Goal: Communication & Community: Connect with others

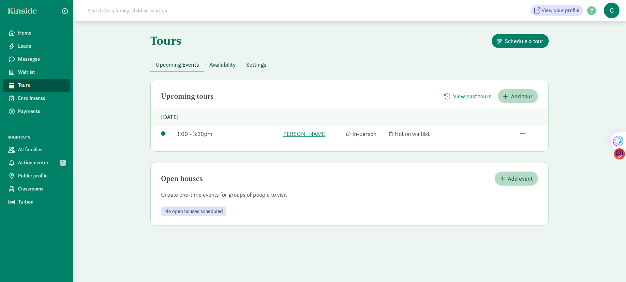
click at [347, 133] on icon at bounding box center [348, 133] width 5 height 0
click at [513, 95] on span "Add tour" at bounding box center [522, 96] width 22 height 9
click at [45, 160] on span "Action center" at bounding box center [41, 163] width 47 height 8
click at [27, 60] on span "Messages" at bounding box center [41, 59] width 47 height 8
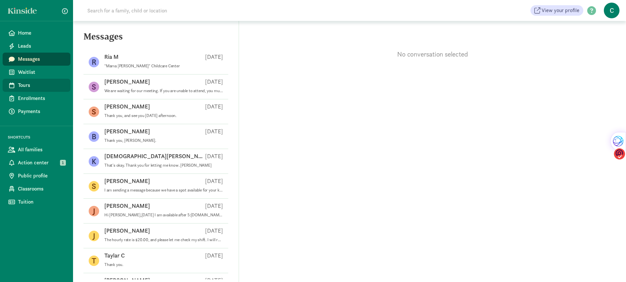
click at [25, 81] on span "Tours" at bounding box center [41, 85] width 47 height 8
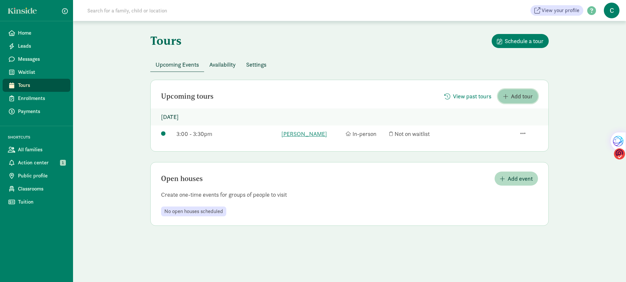
click at [514, 98] on span "Add tour" at bounding box center [522, 96] width 22 height 9
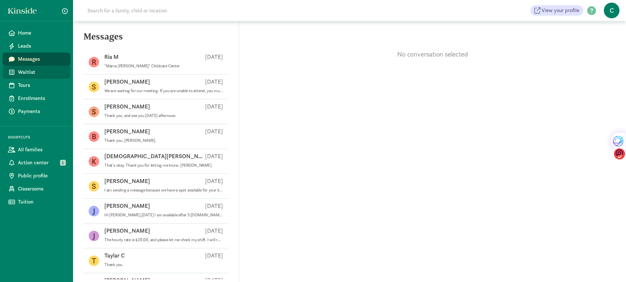
click at [31, 73] on span "Waitlist" at bounding box center [41, 72] width 47 height 8
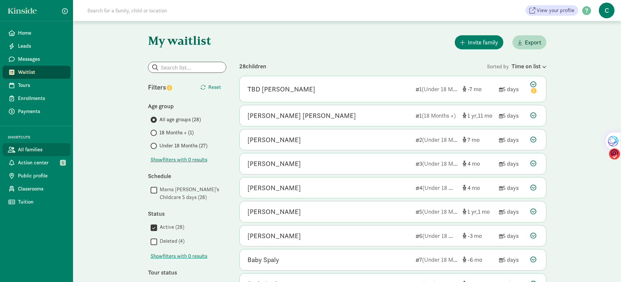
click at [28, 148] on span "All families" at bounding box center [41, 149] width 47 height 8
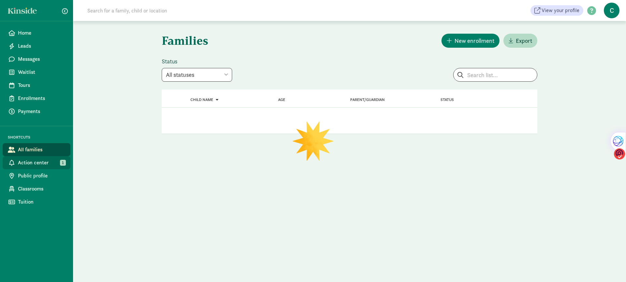
click at [42, 160] on span "Action center" at bounding box center [41, 163] width 47 height 8
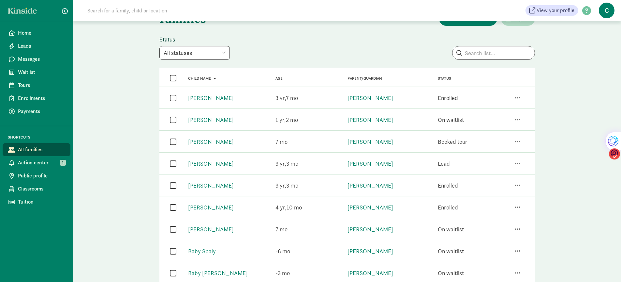
scroll to position [10, 0]
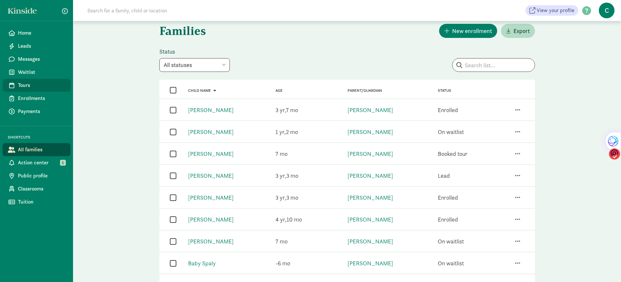
click at [28, 84] on span "Tours" at bounding box center [41, 85] width 47 height 8
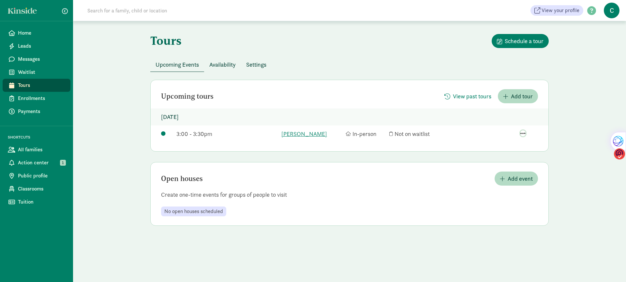
click at [522, 133] on span "button" at bounding box center [523, 133] width 5 height 6
click at [500, 100] on div "View family page" at bounding box center [507, 104] width 51 height 9
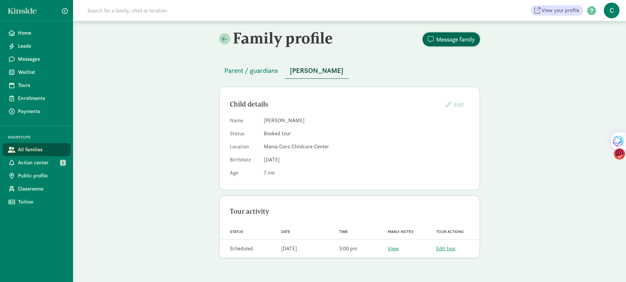
click at [439, 38] on span "Message family" at bounding box center [455, 39] width 38 height 9
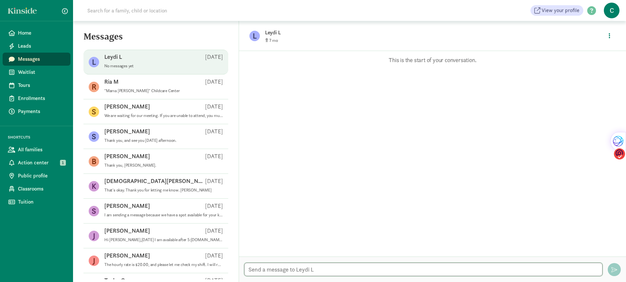
click at [276, 272] on textarea at bounding box center [423, 268] width 359 height 13
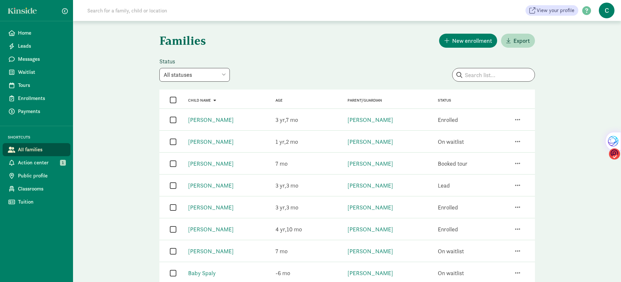
click at [426, 17] on div "View your profile HELP CENTER Welcome to the Kinside Help Center! Click the lin…" at bounding box center [347, 10] width 548 height 21
click at [31, 60] on span "Messages" at bounding box center [41, 59] width 47 height 8
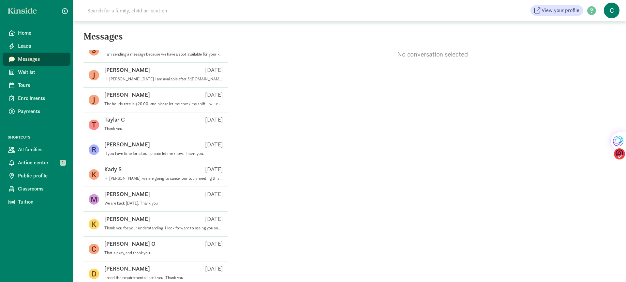
scroll to position [128, 0]
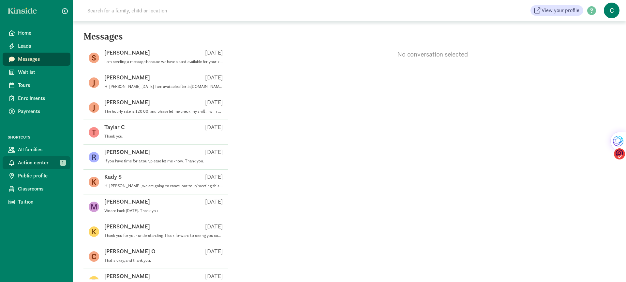
click at [39, 163] on span "Action center" at bounding box center [41, 163] width 47 height 8
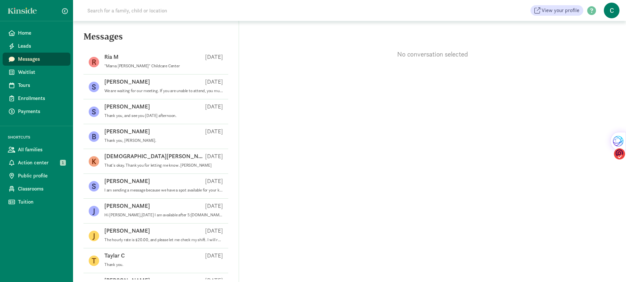
click at [611, 11] on span "C" at bounding box center [612, 11] width 16 height 16
click at [18, 47] on link "Leads" at bounding box center [37, 45] width 68 height 13
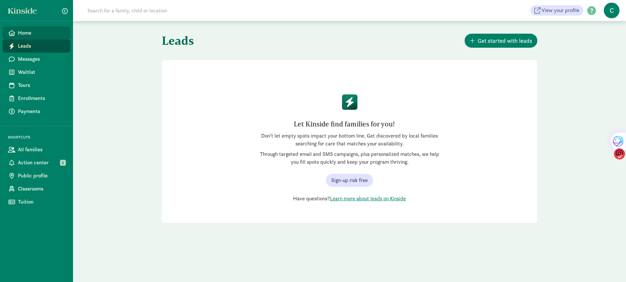
click at [25, 31] on span "Home" at bounding box center [41, 33] width 47 height 8
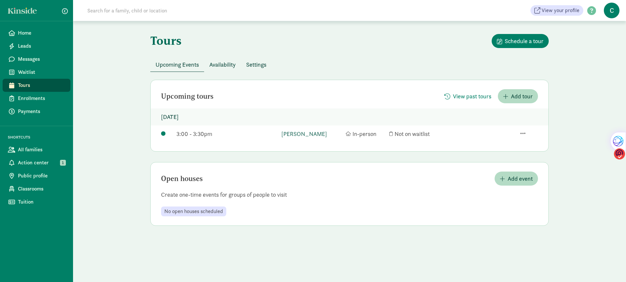
click at [300, 131] on link "[PERSON_NAME]" at bounding box center [312, 133] width 61 height 9
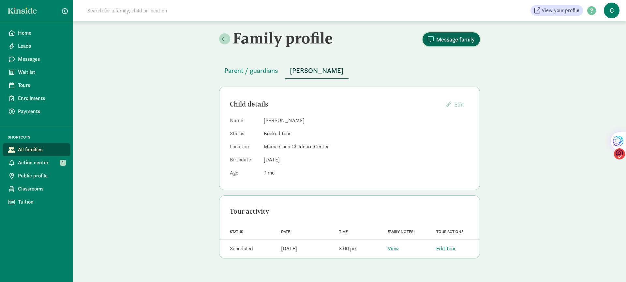
click at [455, 40] on span "Message family" at bounding box center [455, 39] width 38 height 9
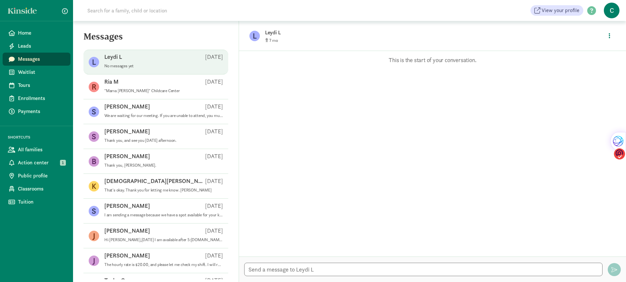
click at [257, 37] on figure "L" at bounding box center [255, 36] width 10 height 10
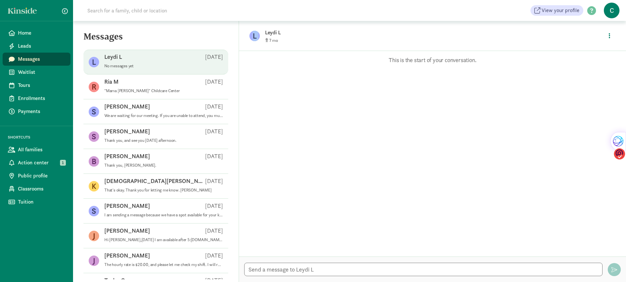
click at [257, 37] on figure "L" at bounding box center [255, 36] width 10 height 10
click at [129, 59] on div "Leydi L [DATE]" at bounding box center [163, 58] width 119 height 10
click at [105, 54] on p "Leydi L" at bounding box center [113, 57] width 18 height 8
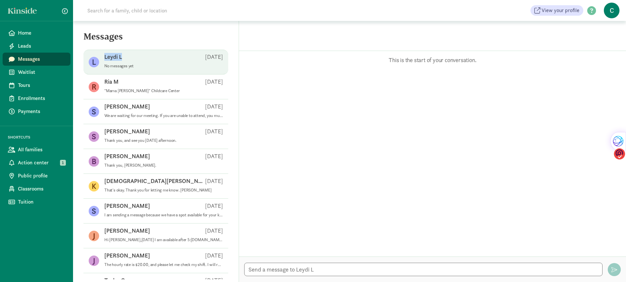
click at [105, 54] on p "Leydi L" at bounding box center [113, 57] width 18 height 8
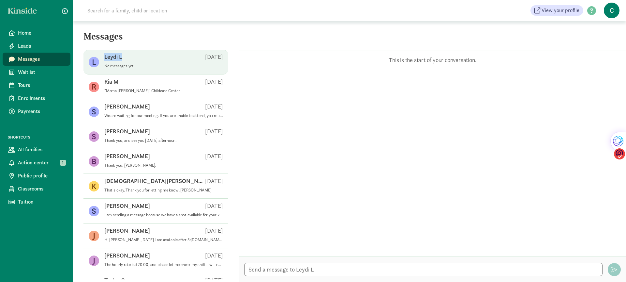
click at [105, 54] on p "Leydi L" at bounding box center [113, 57] width 18 height 8
click at [94, 60] on figure "L" at bounding box center [94, 62] width 10 height 10
click at [93, 60] on figure "L" at bounding box center [94, 62] width 10 height 10
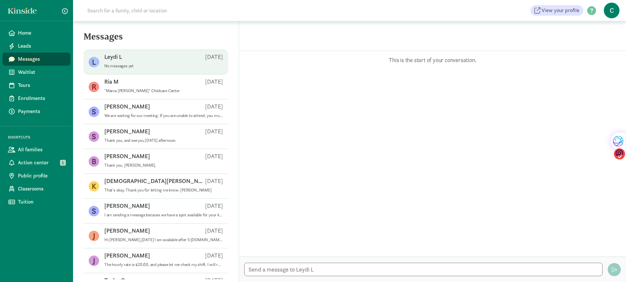
click at [93, 60] on figure "L" at bounding box center [94, 62] width 10 height 10
click at [121, 57] on p "Leydi L" at bounding box center [113, 57] width 18 height 8
click at [23, 83] on span "Tours" at bounding box center [41, 85] width 47 height 8
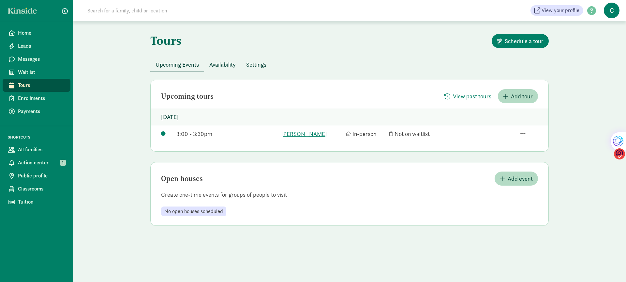
click at [224, 64] on span "Availability" at bounding box center [222, 64] width 26 height 9
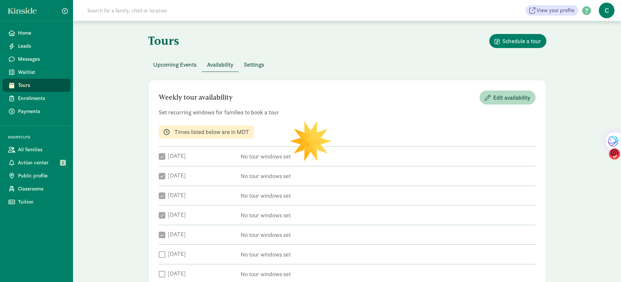
checkbox input "true"
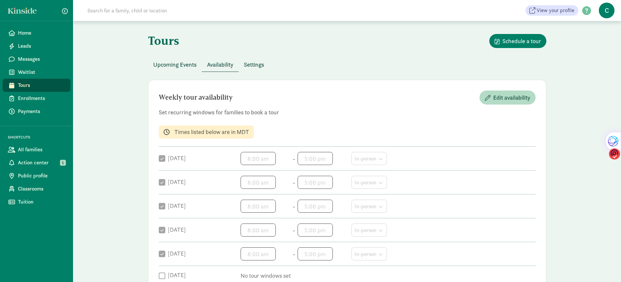
click at [257, 65] on span "Settings" at bounding box center [254, 64] width 20 height 9
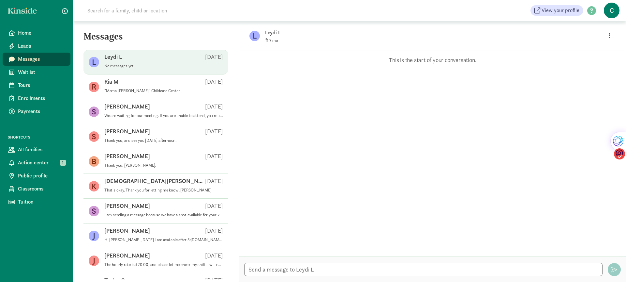
click at [108, 65] on p "No messages yet" at bounding box center [163, 65] width 119 height 5
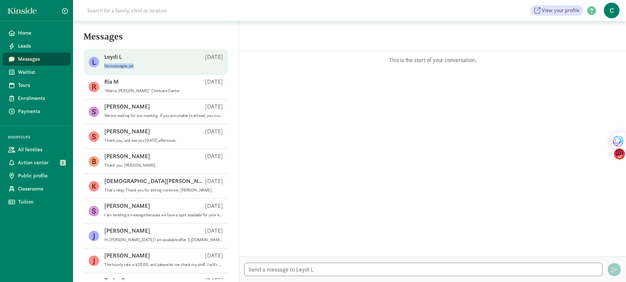
click at [108, 65] on p "No messages yet" at bounding box center [163, 65] width 119 height 5
click at [112, 59] on p "Leydi L" at bounding box center [113, 57] width 18 height 8
click at [113, 59] on p "Leydi L" at bounding box center [113, 57] width 18 height 8
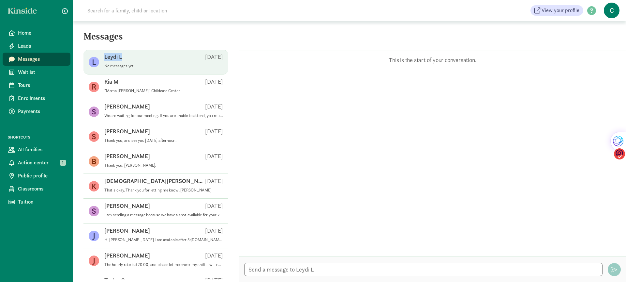
click at [113, 59] on p "Leydi L" at bounding box center [113, 57] width 18 height 8
click at [103, 66] on div "[PERSON_NAME] L [DATE] No messages yet" at bounding box center [156, 62] width 145 height 25
click at [95, 64] on figure "L" at bounding box center [94, 62] width 10 height 10
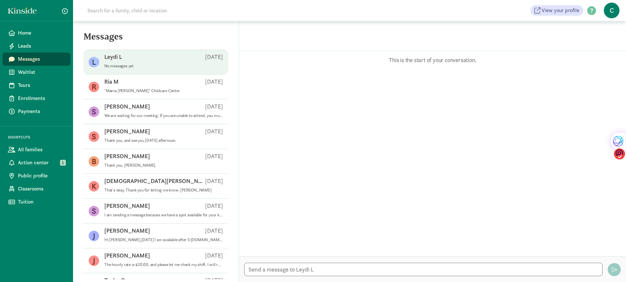
click at [95, 64] on figure "L" at bounding box center [94, 62] width 10 height 10
click at [116, 62] on div "Leydi L [DATE]" at bounding box center [163, 58] width 119 height 10
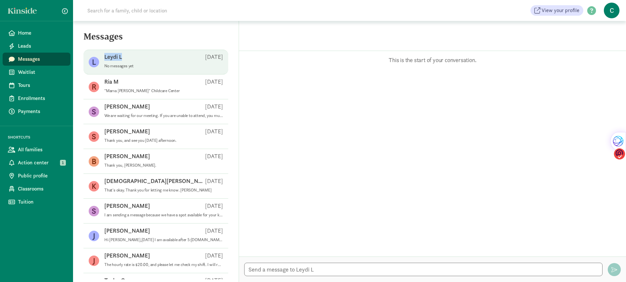
click at [116, 62] on div "Leydi L [DATE]" at bounding box center [163, 58] width 119 height 10
click at [28, 85] on span "Tours" at bounding box center [41, 85] width 47 height 8
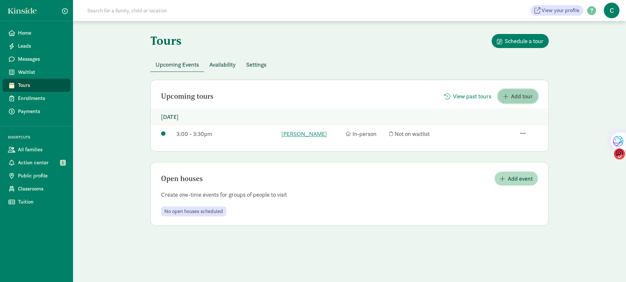
click at [516, 97] on span "Add tour" at bounding box center [522, 96] width 22 height 9
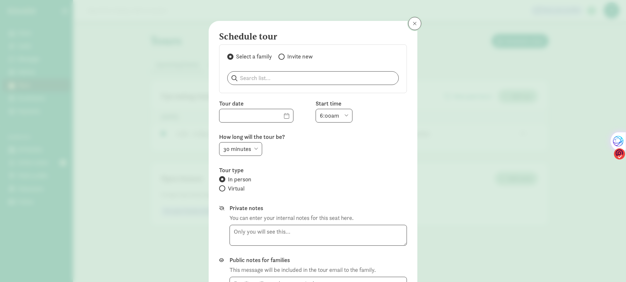
click at [413, 25] on span at bounding box center [415, 23] width 4 height 5
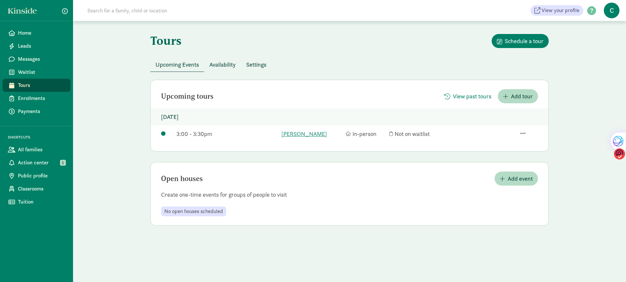
click at [223, 63] on span "Availability" at bounding box center [222, 64] width 26 height 9
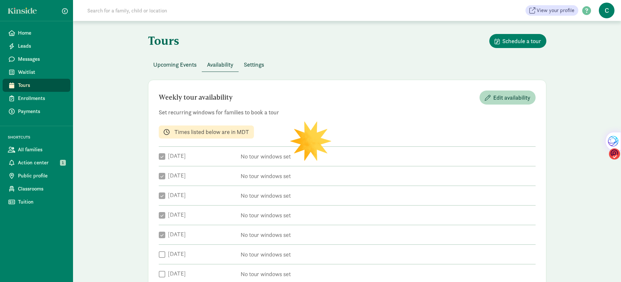
checkbox input "true"
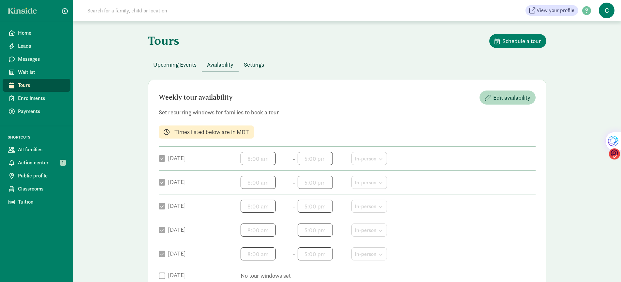
click at [262, 65] on span "Settings" at bounding box center [254, 64] width 20 height 9
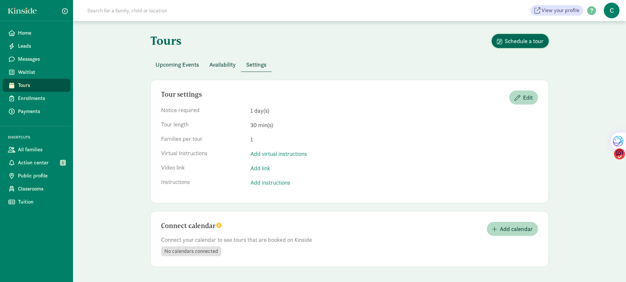
click at [514, 42] on span "Schedule a tour" at bounding box center [524, 41] width 39 height 9
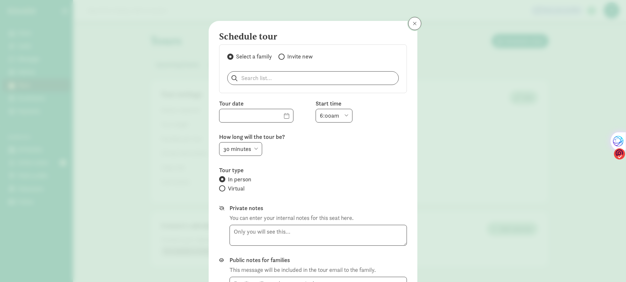
click at [413, 24] on span at bounding box center [415, 23] width 4 height 5
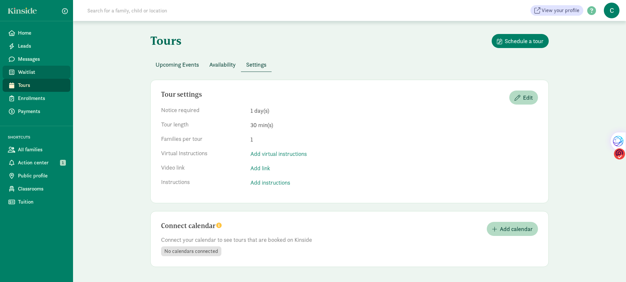
click at [24, 71] on span "Waitlist" at bounding box center [41, 72] width 47 height 8
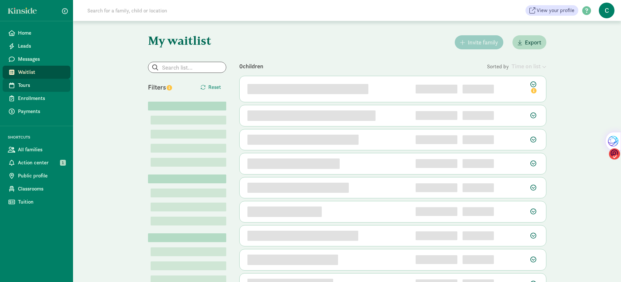
click at [26, 85] on span "Tours" at bounding box center [41, 85] width 47 height 8
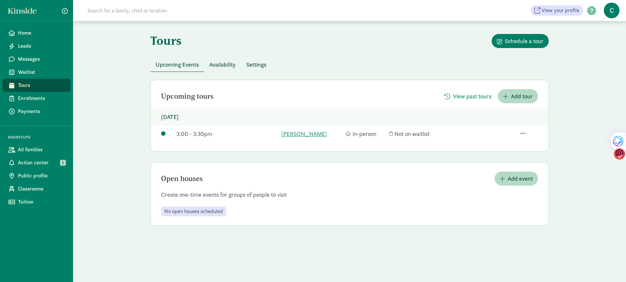
click at [179, 63] on span "Upcoming Events" at bounding box center [177, 64] width 43 height 9
click at [40, 163] on span "Action center" at bounding box center [41, 163] width 47 height 8
click at [31, 56] on span "Messages" at bounding box center [41, 59] width 47 height 8
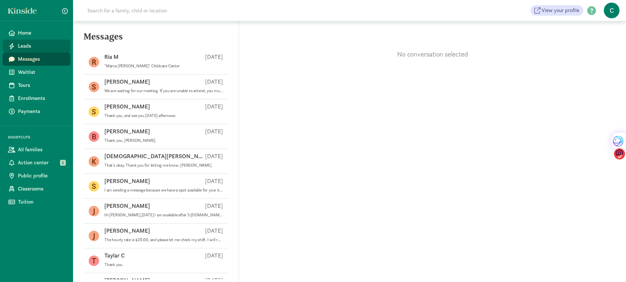
click at [26, 45] on span "Leads" at bounding box center [41, 46] width 47 height 8
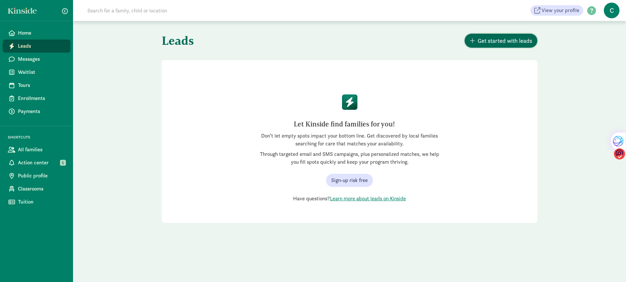
click at [512, 40] on span "Get started with leads" at bounding box center [505, 40] width 54 height 9
